Goal: Information Seeking & Learning: Learn about a topic

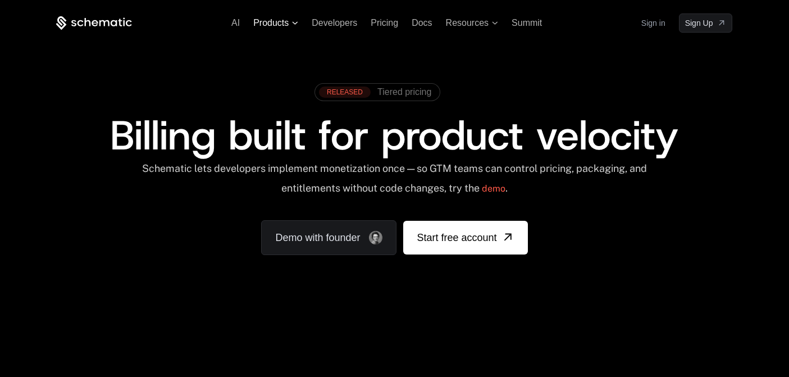
click at [278, 21] on span "Products" at bounding box center [270, 23] width 35 height 10
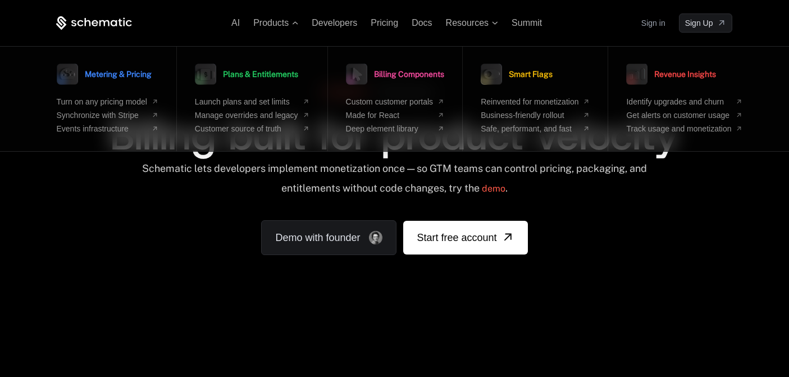
click at [237, 212] on div "RELEASED Tiered pricing Billing built for product velocity Schematic lets devel…" at bounding box center [394, 165] width 676 height 177
click at [117, 74] on span "Metering & Pricing" at bounding box center [118, 74] width 67 height 8
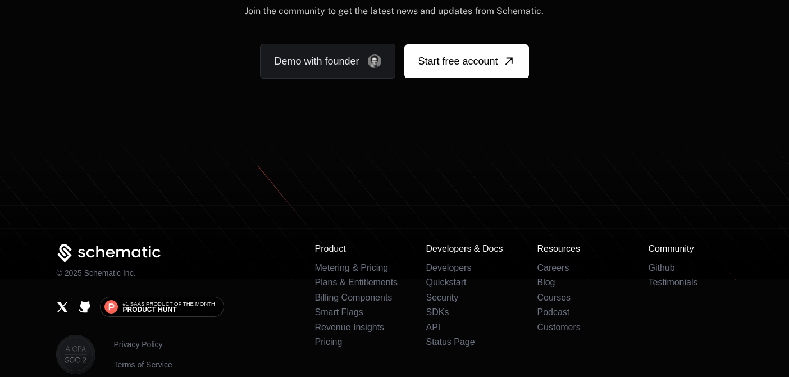
scroll to position [2238, 0]
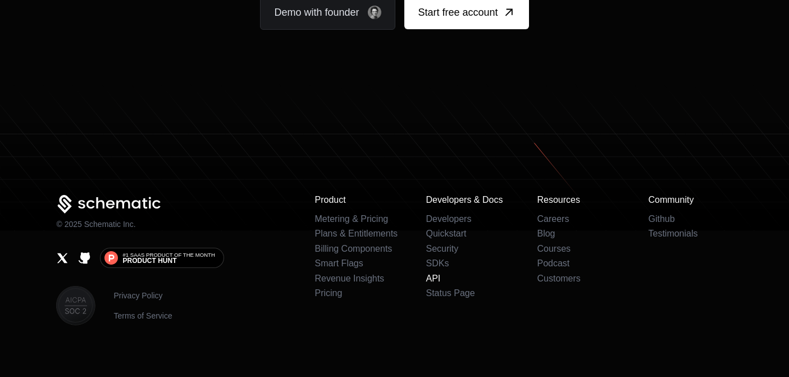
click at [431, 273] on link "API" at bounding box center [433, 278] width 15 height 10
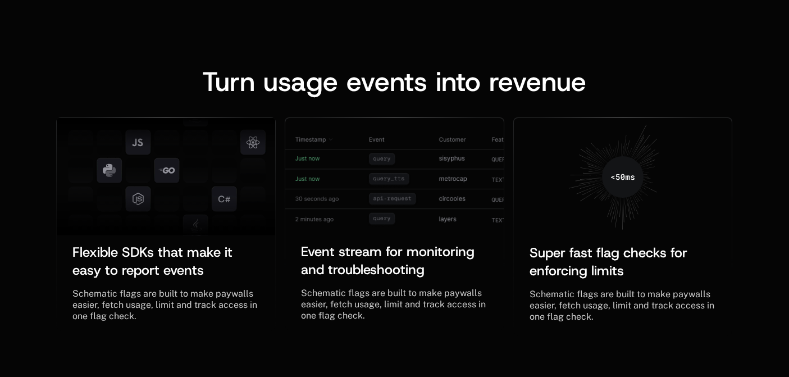
scroll to position [0, 0]
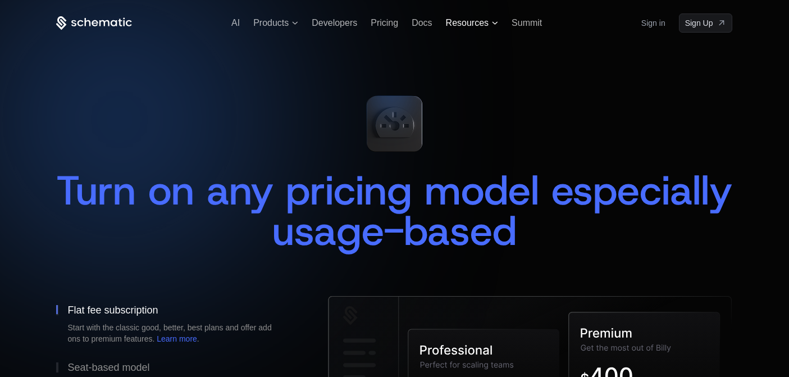
click at [466, 24] on span "Resources" at bounding box center [467, 23] width 43 height 10
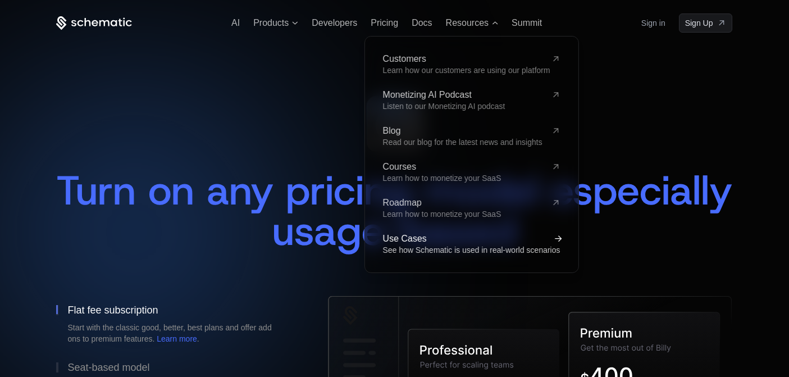
click at [431, 251] on span "See how Schematic is used in real-world scenarios" at bounding box center [470, 249] width 177 height 9
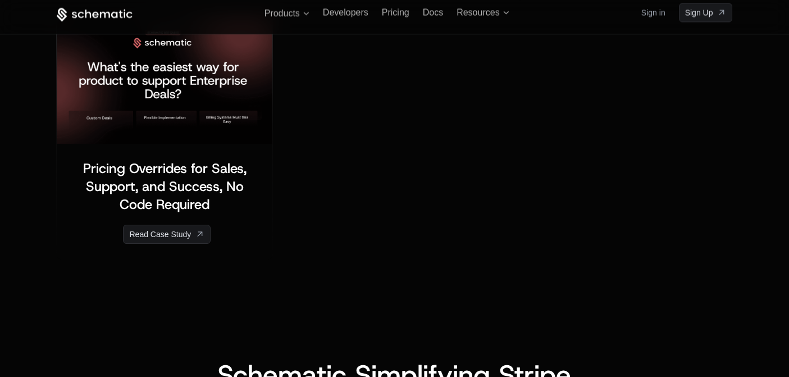
scroll to position [1044, 0]
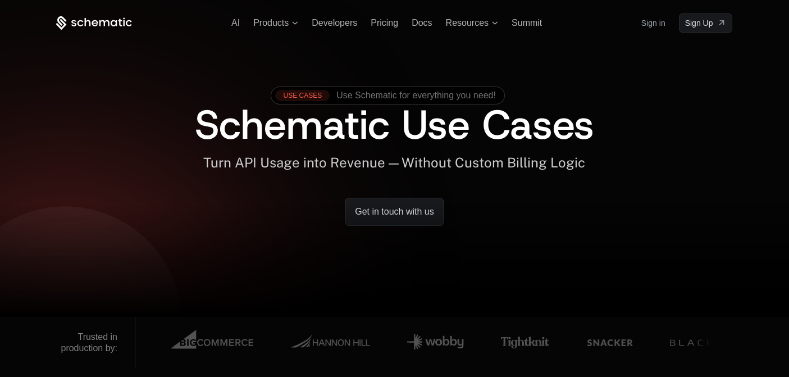
click at [95, 28] on icon at bounding box center [94, 23] width 76 height 14
